Goal: Information Seeking & Learning: Understand process/instructions

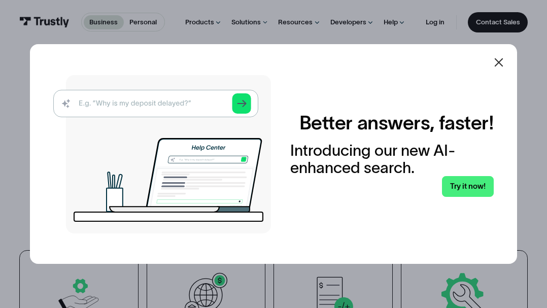
click at [503, 62] on icon at bounding box center [498, 62] width 12 height 12
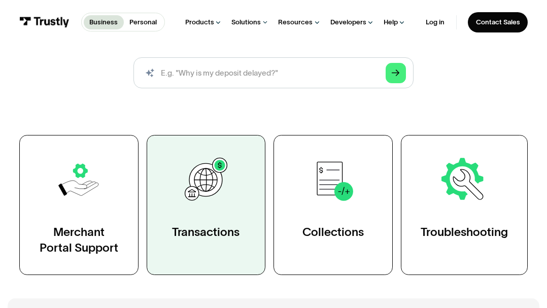
scroll to position [122, 0]
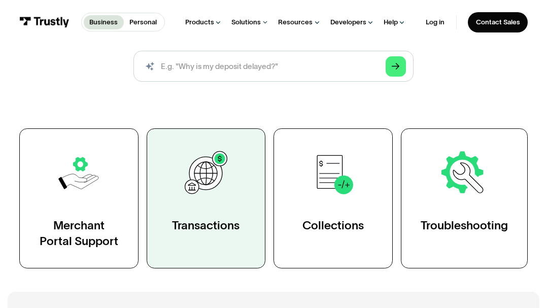
click at [235, 212] on link "Transactions" at bounding box center [206, 198] width 119 height 140
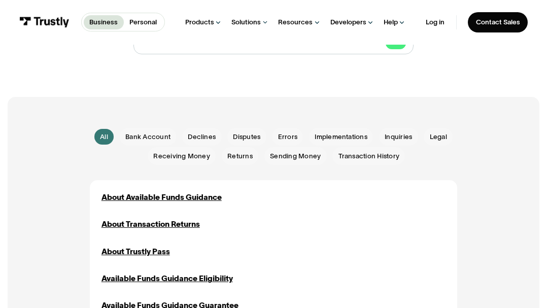
scroll to position [63, 0]
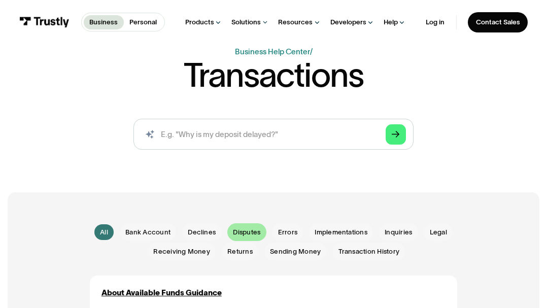
click at [245, 230] on span "Disputes" at bounding box center [246, 232] width 27 height 10
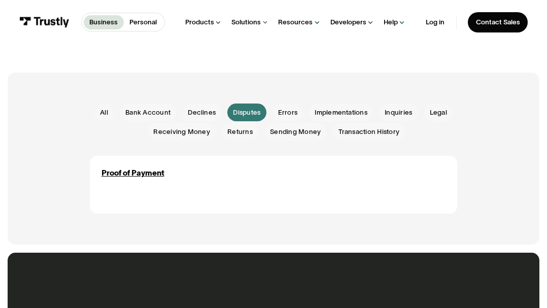
scroll to position [194, 0]
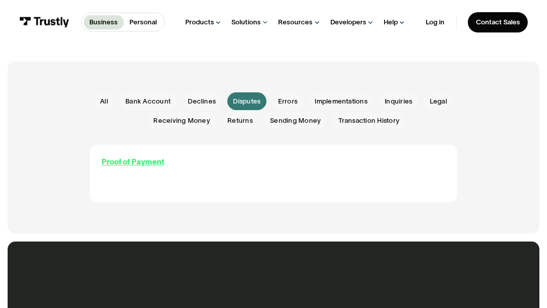
click at [148, 163] on div "Proof of Payment" at bounding box center [132, 162] width 63 height 12
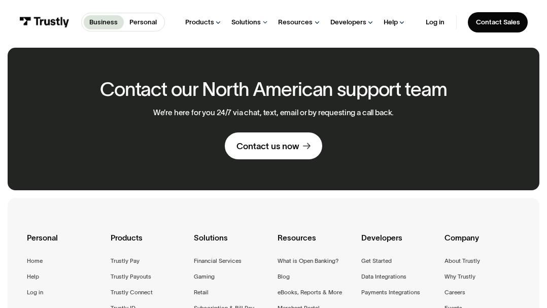
scroll to position [552, 0]
